Goal: Navigation & Orientation: Find specific page/section

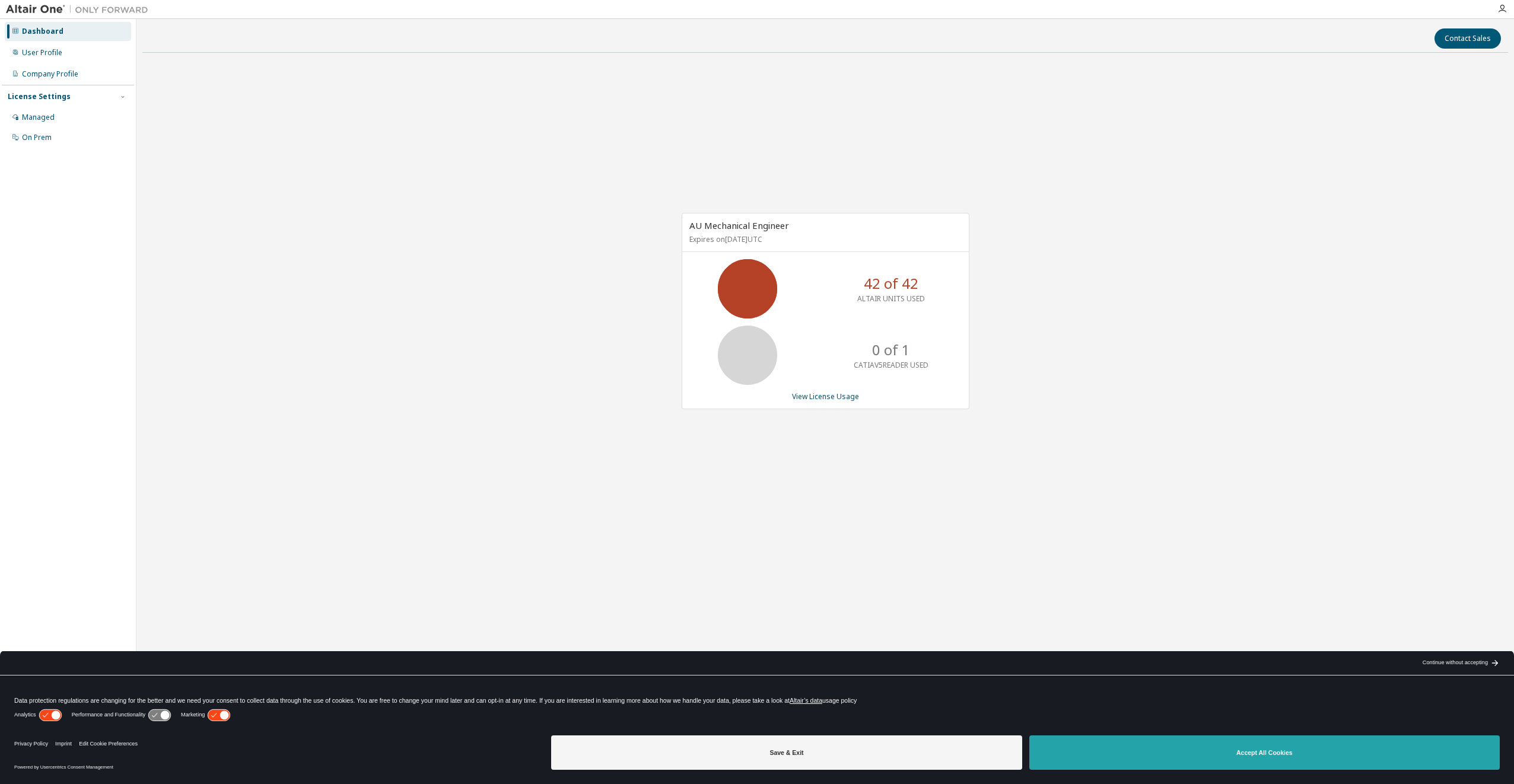
click at [1270, 753] on button "Accept All Cookies" at bounding box center [1264, 752] width 470 height 34
